Goal: Task Accomplishment & Management: Use online tool/utility

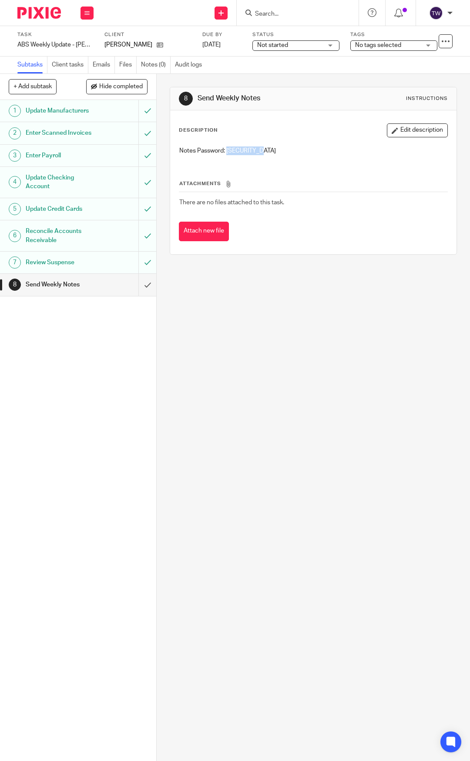
drag, startPoint x: 269, startPoint y: 149, endPoint x: 226, endPoint y: 153, distance: 43.2
click at [226, 153] on p "Notes Password: [SECURITY_DATA]" at bounding box center [313, 151] width 268 height 9
copy p "Cah8520Aud#"
click at [138, 290] on input "submit" at bounding box center [78, 285] width 156 height 22
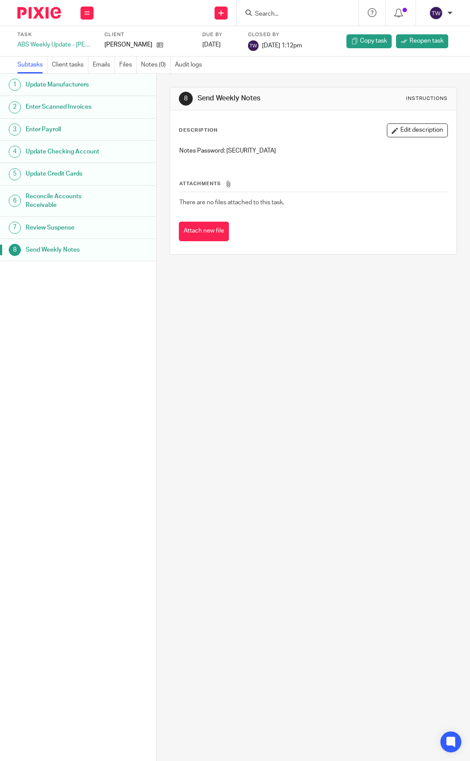
click at [24, 17] on img at bounding box center [38, 13] width 43 height 12
